Goal: Task Accomplishment & Management: Manage account settings

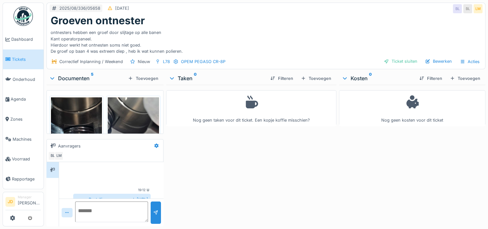
scroll to position [21, 0]
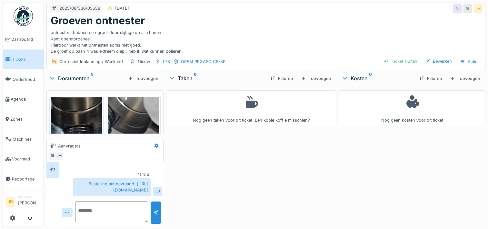
click at [15, 57] on span "Tickets" at bounding box center [26, 59] width 29 height 6
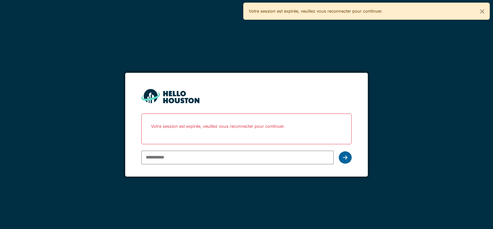
type input "**********"
click at [343, 155] on icon at bounding box center [345, 157] width 5 height 5
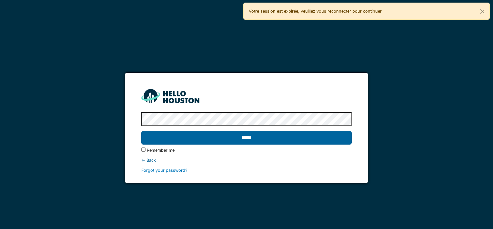
click at [332, 137] on input "******" at bounding box center [246, 138] width 210 height 14
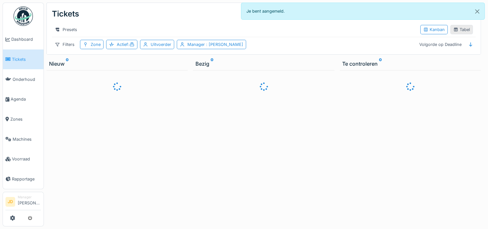
click at [459, 29] on div "Tabel" at bounding box center [462, 29] width 17 height 6
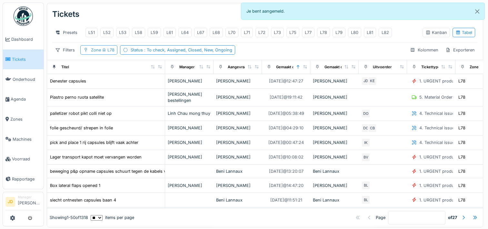
click at [97, 53] on div "Zone L78" at bounding box center [103, 50] width 24 height 6
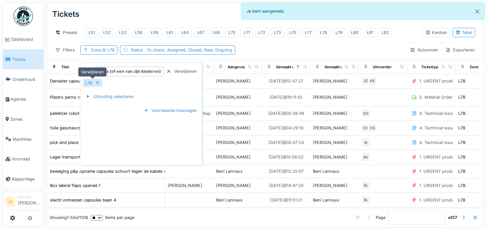
click at [98, 84] on icon at bounding box center [97, 82] width 5 height 4
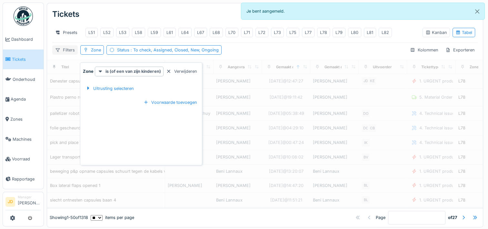
click at [67, 55] on div "Filters" at bounding box center [65, 49] width 26 height 9
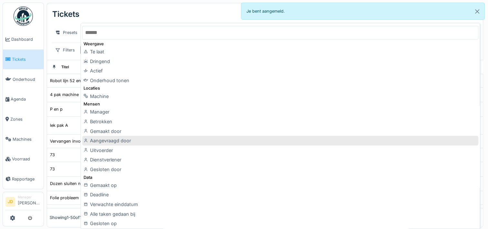
click at [133, 139] on div "Aangevraagd door" at bounding box center [280, 141] width 396 height 10
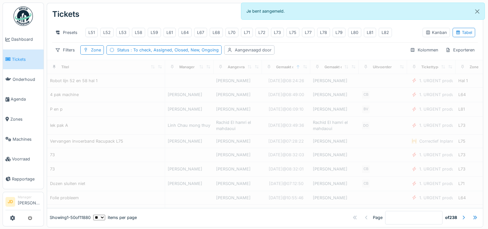
click at [262, 53] on div "Aangevraagd door" at bounding box center [253, 50] width 37 height 6
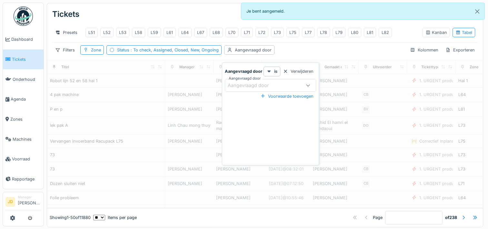
click at [257, 84] on div "Aangevraagd door" at bounding box center [253, 85] width 50 height 7
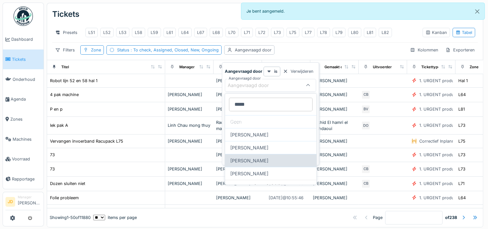
type door_A2MzE "****"
click at [269, 159] on div "Bart Moens" at bounding box center [270, 160] width 91 height 13
type input "****"
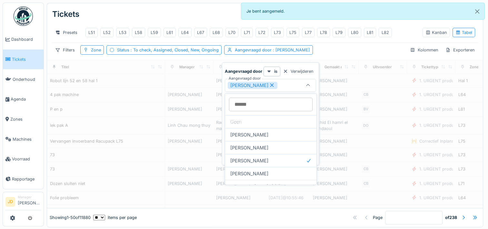
click at [210, 17] on div "Tickets Taken Ticket aanmaken" at bounding box center [265, 14] width 426 height 17
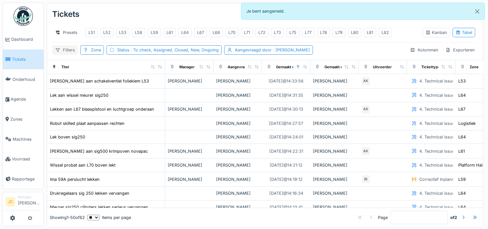
click at [69, 54] on div "Filters" at bounding box center [65, 49] width 26 height 9
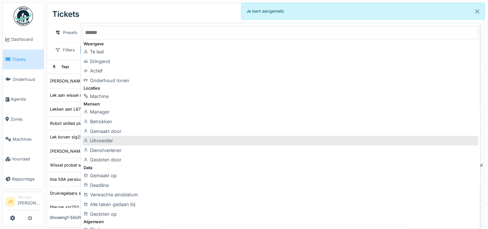
click at [118, 140] on div "Uitvoerder" at bounding box center [280, 141] width 396 height 10
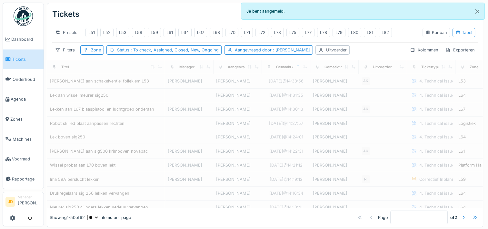
click at [326, 53] on div "Uitvoerder" at bounding box center [336, 50] width 21 height 6
click at [326, 93] on div "Uitvoerder" at bounding box center [322, 92] width 32 height 7
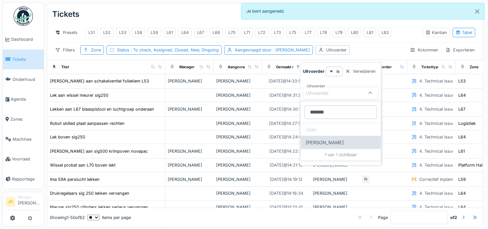
type input "******"
click at [332, 140] on div "Adrian Kostera" at bounding box center [341, 142] width 80 height 13
type input "*****"
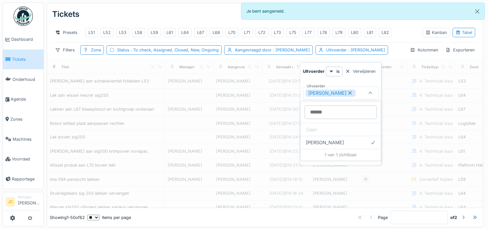
click at [195, 16] on div "Tickets Taken Ticket aanmaken" at bounding box center [265, 14] width 426 height 17
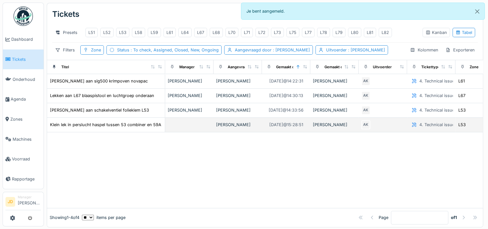
click at [177, 130] on td at bounding box center [189, 125] width 48 height 15
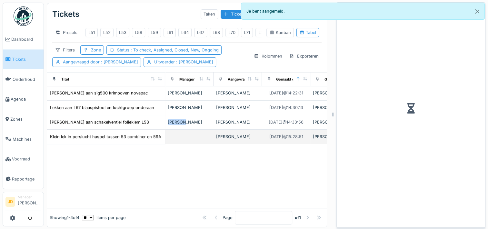
click at [177, 129] on td "[PERSON_NAME]" at bounding box center [189, 122] width 48 height 15
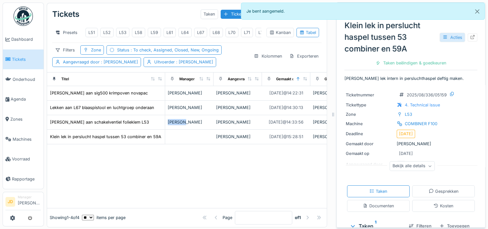
click at [445, 37] on div "Acties" at bounding box center [453, 37] width 26 height 9
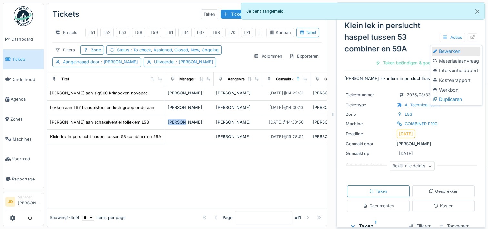
click at [446, 50] on div "Bewerken" at bounding box center [456, 51] width 49 height 10
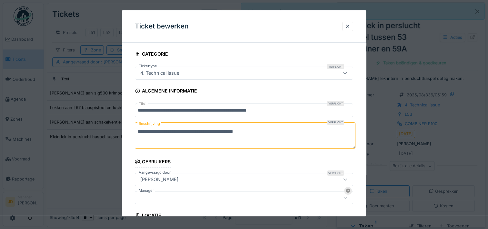
click at [182, 198] on div at bounding box center [231, 197] width 186 height 7
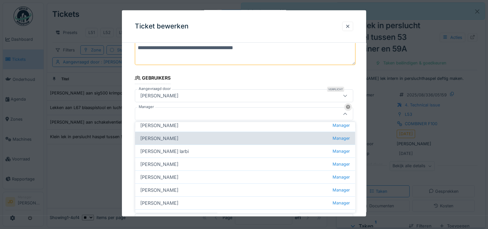
scroll to position [77, 0]
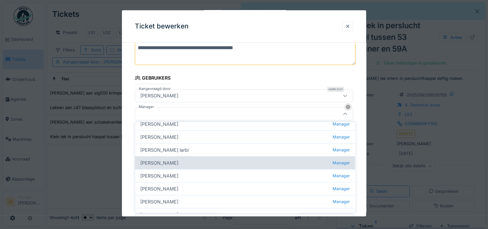
type input "**********"
click at [191, 160] on div "Jasper De wit Manager" at bounding box center [245, 162] width 220 height 13
type input "****"
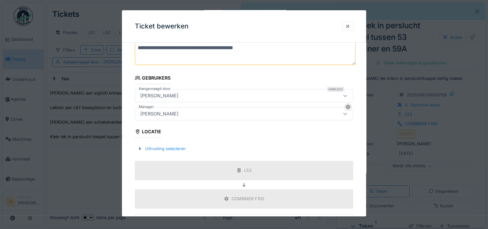
scroll to position [167, 0]
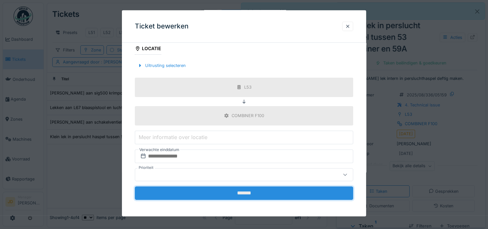
click at [262, 189] on input "*******" at bounding box center [244, 193] width 219 height 14
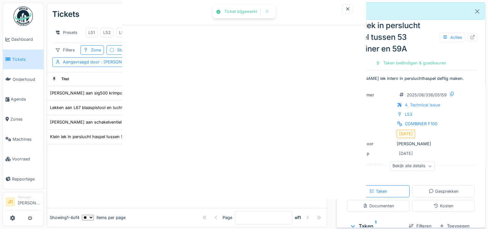
scroll to position [0, 0]
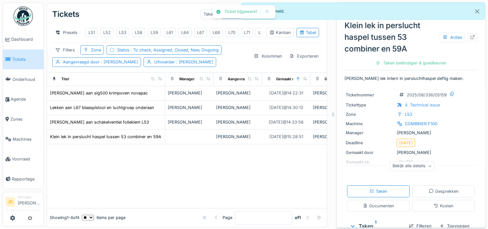
click at [233, 187] on div at bounding box center [187, 176] width 280 height 64
click at [478, 14] on button "Close" at bounding box center [477, 11] width 15 height 17
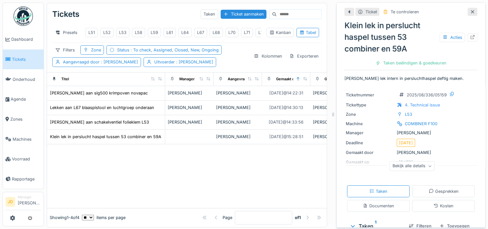
click at [468, 12] on div at bounding box center [473, 12] width 10 height 8
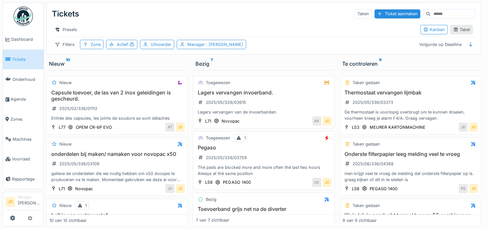
click at [462, 30] on div "Tabel" at bounding box center [462, 29] width 17 height 6
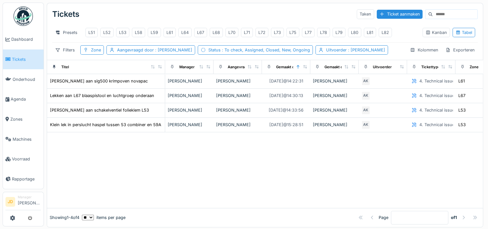
click at [323, 183] on div at bounding box center [265, 170] width 436 height 76
click at [17, 57] on span "Tickets" at bounding box center [26, 59] width 29 height 6
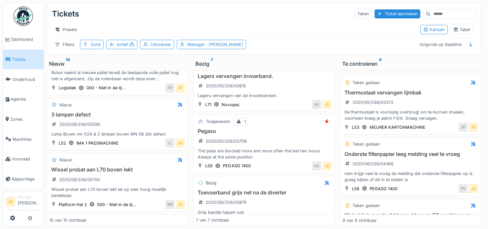
scroll to position [5, 0]
click at [146, 166] on h3 "Wissel probat aan L70 boven lekt" at bounding box center [117, 169] width 136 height 6
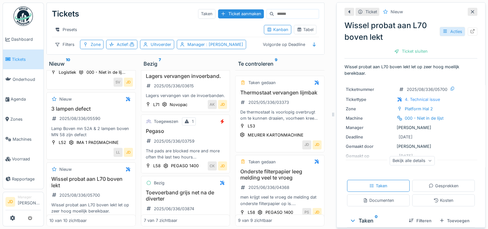
click at [444, 27] on div "Acties" at bounding box center [453, 31] width 26 height 9
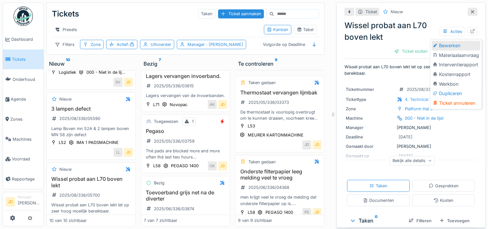
click at [440, 41] on div "Bewerken" at bounding box center [456, 46] width 49 height 10
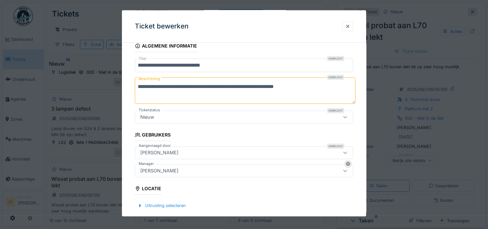
click at [200, 170] on div "[PERSON_NAME]" at bounding box center [231, 170] width 186 height 7
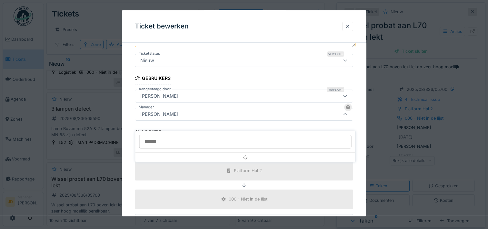
scroll to position [102, 0]
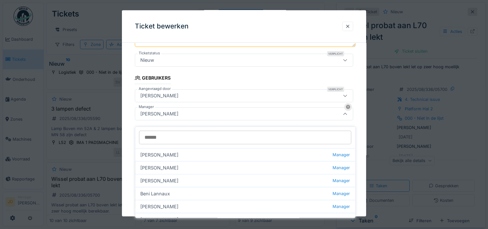
click at [183, 134] on input "Manager" at bounding box center [245, 137] width 212 height 14
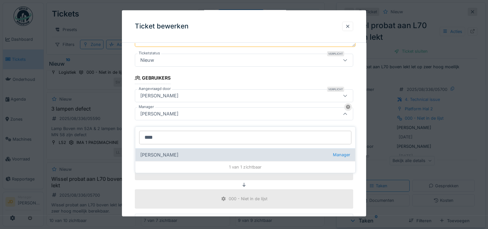
type input "****"
click at [181, 148] on div "Gino Esselens Manager" at bounding box center [245, 154] width 220 height 13
type input "****"
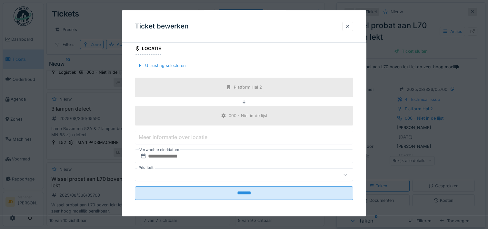
scroll to position [184, 0]
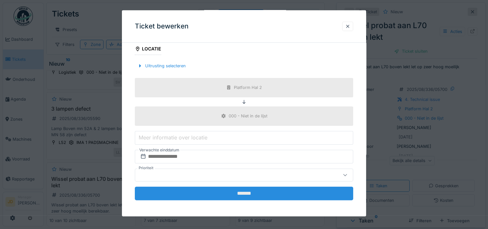
click at [239, 191] on input "*******" at bounding box center [244, 193] width 219 height 14
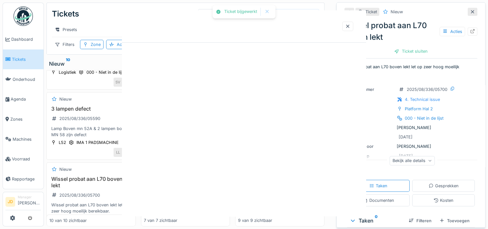
scroll to position [0, 0]
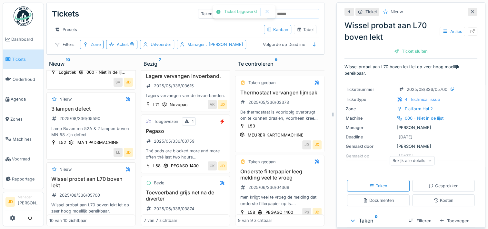
click at [470, 10] on icon at bounding box center [472, 12] width 5 height 4
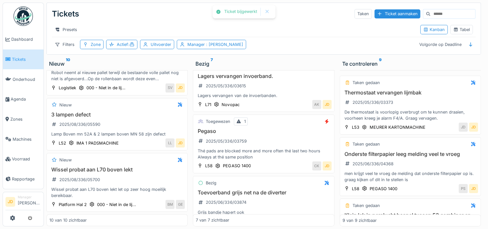
scroll to position [457, 0]
click at [20, 54] on link "Tickets" at bounding box center [23, 59] width 41 height 20
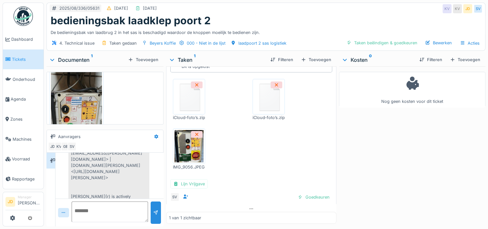
scroll to position [56, 0]
click at [72, 108] on img at bounding box center [76, 125] width 51 height 114
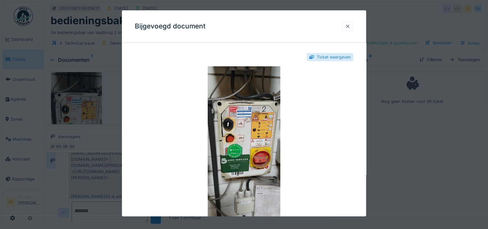
click at [350, 25] on div at bounding box center [347, 26] width 5 height 6
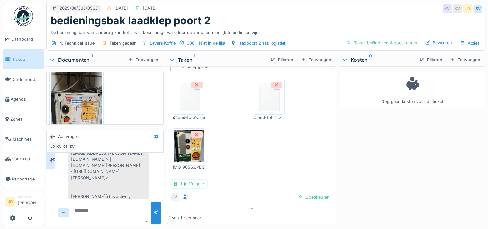
click at [182, 99] on img at bounding box center [189, 96] width 29 height 32
click at [385, 173] on div "Nog geen kosten voor dit ticket" at bounding box center [412, 144] width 147 height 157
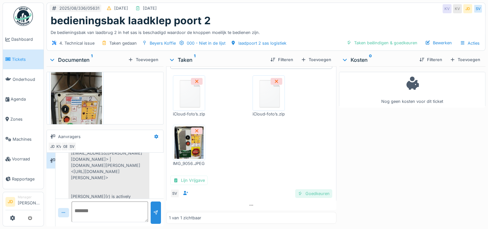
click at [309, 192] on div "Goedkeuren" at bounding box center [313, 193] width 37 height 9
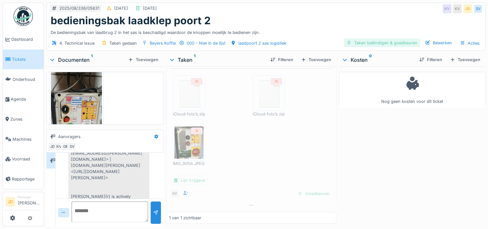
scroll to position [22, 0]
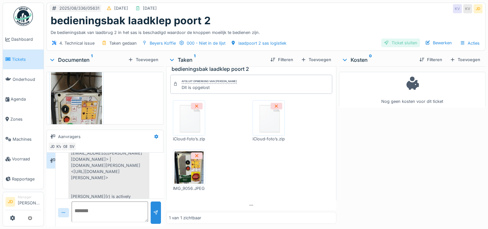
click at [387, 42] on div "Ticket sluiten" at bounding box center [401, 42] width 39 height 9
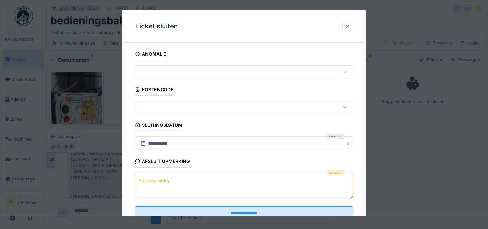
click at [165, 180] on label "Afsluit opmerking" at bounding box center [155, 180] width 34 height 8
click at [165, 180] on textarea "Afsluit opmerking" at bounding box center [244, 185] width 219 height 26
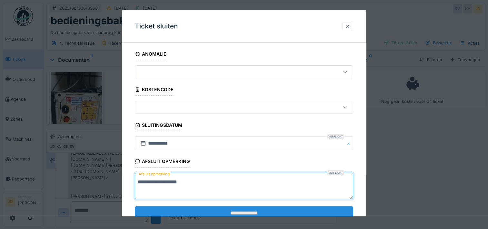
type textarea "**********"
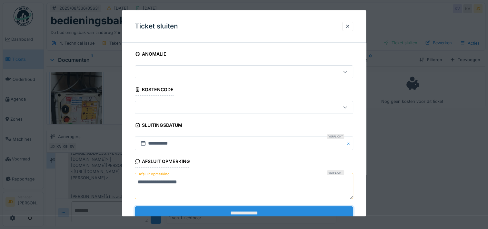
click at [226, 208] on input "**********" at bounding box center [244, 213] width 219 height 14
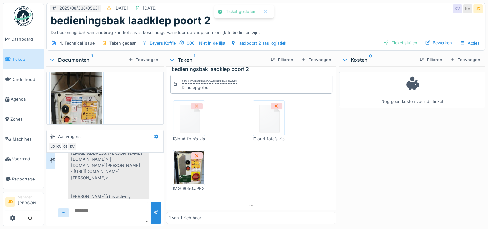
scroll to position [43, 0]
